Goal: Find specific page/section: Find specific page/section

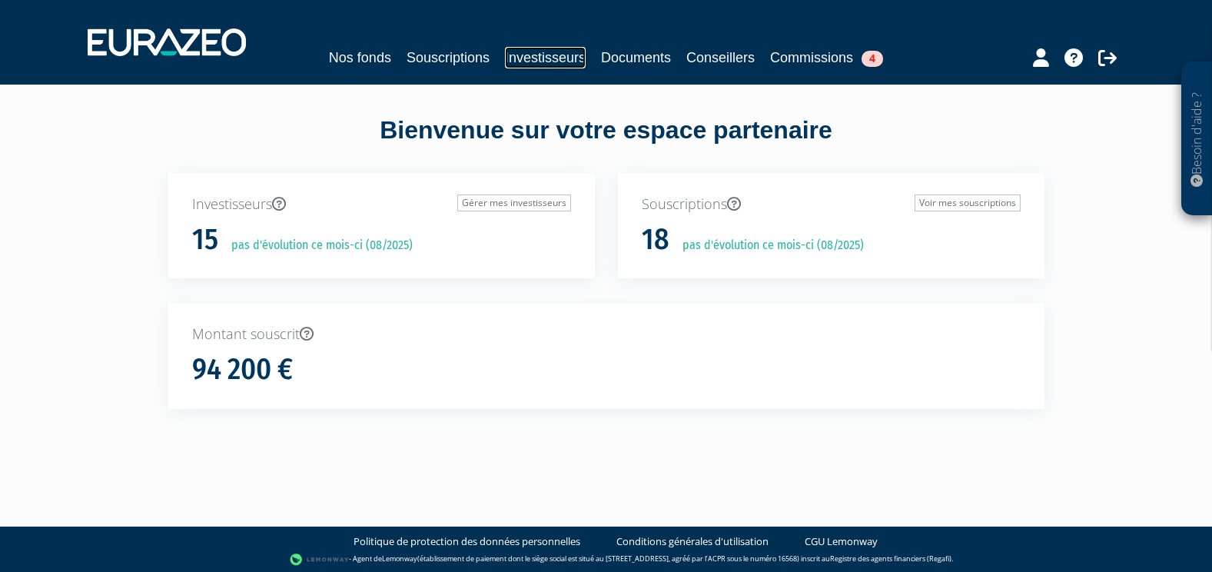
click at [548, 56] on link "Investisseurs" at bounding box center [545, 58] width 81 height 22
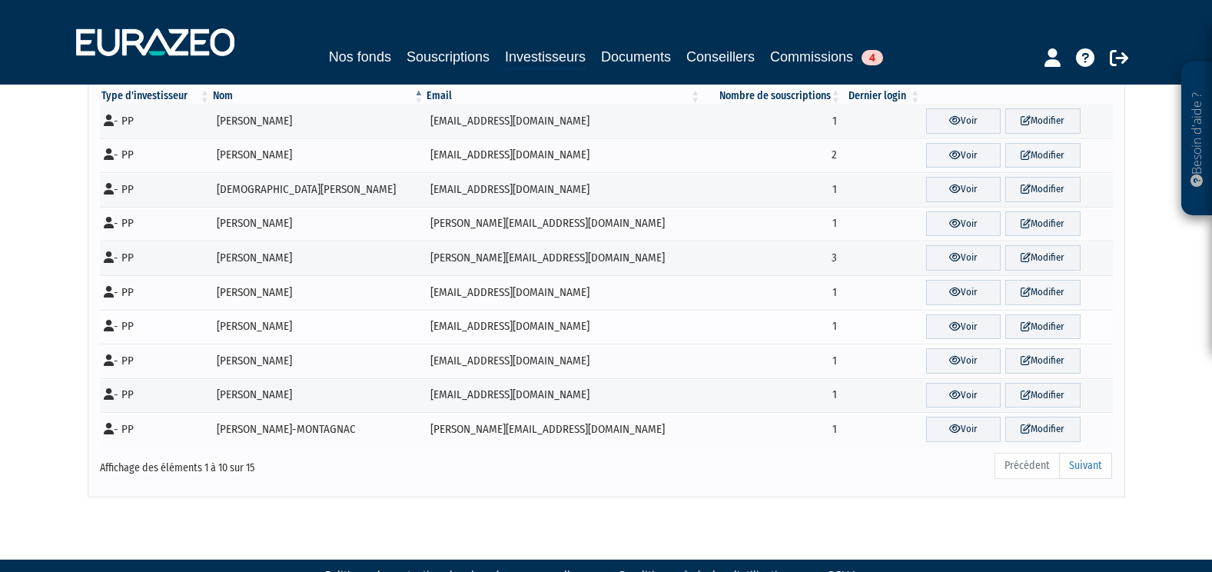
scroll to position [75, 0]
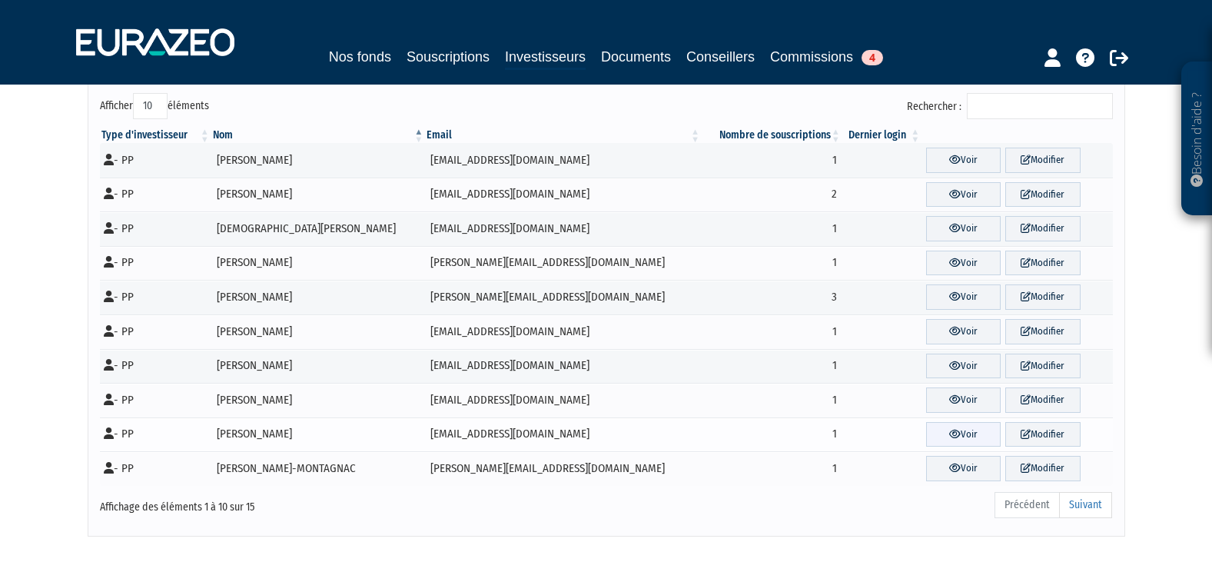
click at [932, 439] on link "Voir" at bounding box center [963, 434] width 75 height 25
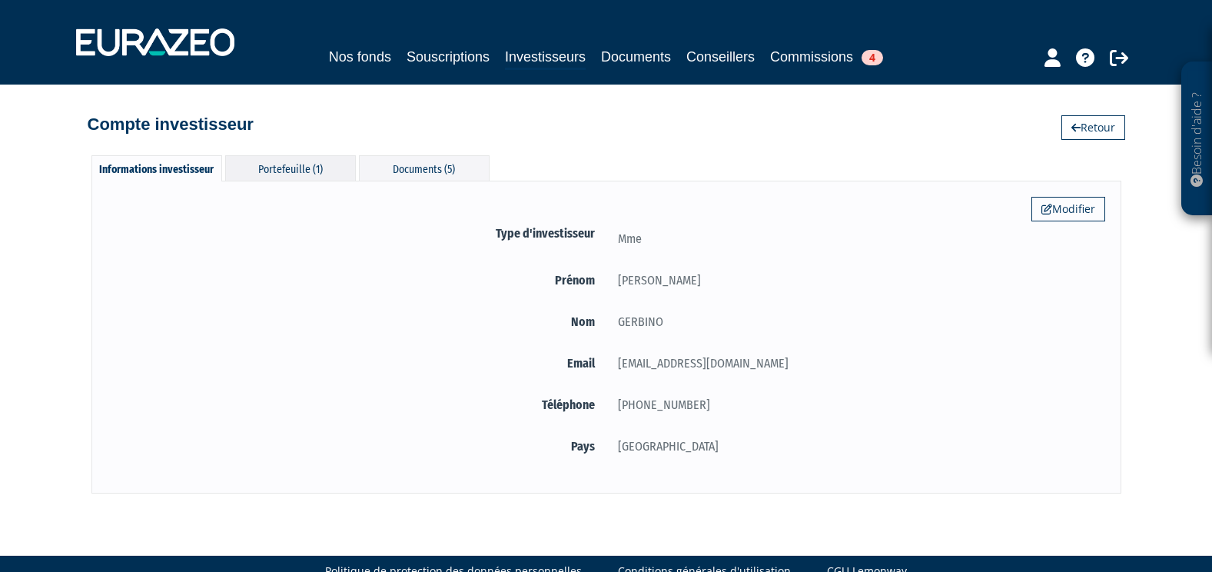
click at [323, 170] on div "Portefeuille (1)" at bounding box center [290, 167] width 131 height 25
